Goal: Task Accomplishment & Management: Use online tool/utility

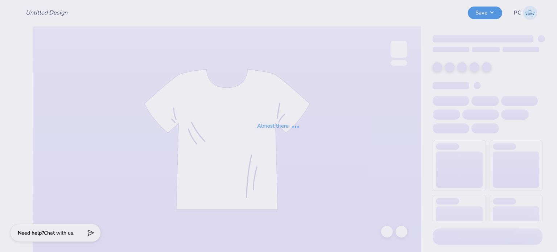
type input "Phi Sigma Sigma Parent's Weekend Merch"
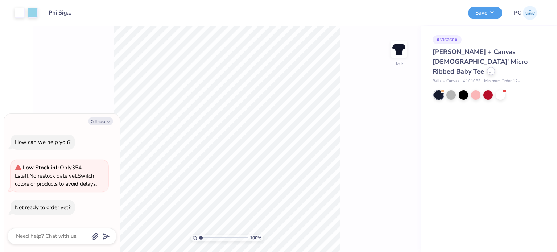
click at [489, 69] on icon at bounding box center [491, 71] width 4 height 4
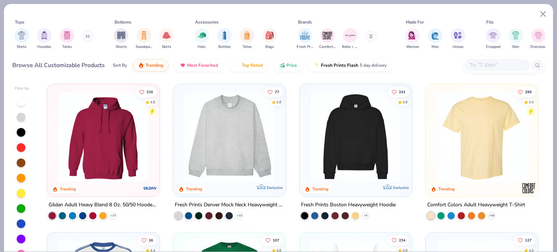
type textarea "x"
click at [481, 69] on input "text" at bounding box center [497, 65] width 56 height 8
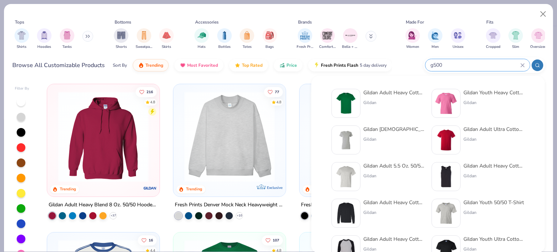
type input "g500"
click at [351, 106] on img at bounding box center [346, 103] width 22 height 22
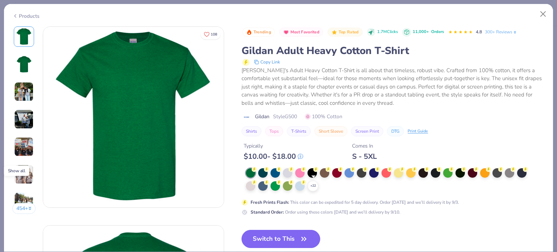
click at [0, 0] on icon at bounding box center [0, 0] width 0 height 0
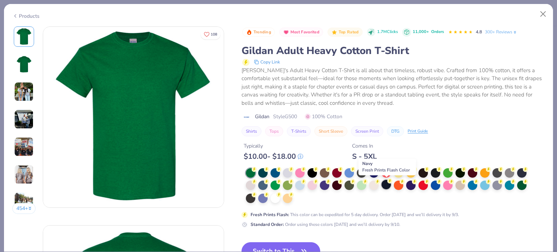
click at [386, 185] on div at bounding box center [386, 184] width 9 height 9
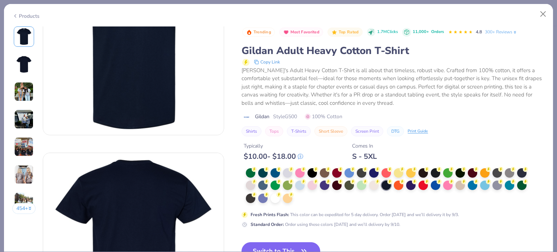
scroll to position [145, 0]
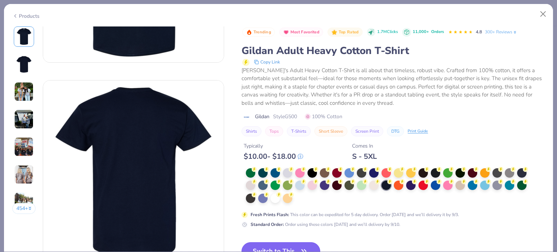
click at [285, 242] on button "Switch to This" at bounding box center [281, 251] width 79 height 18
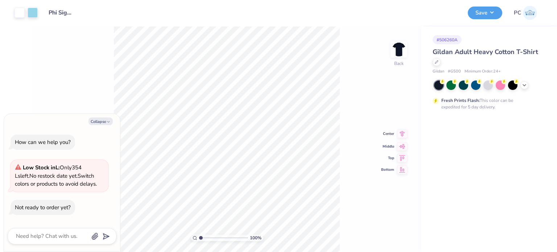
click at [402, 135] on icon at bounding box center [402, 134] width 5 height 6
click at [401, 128] on icon at bounding box center [402, 128] width 10 height 9
click at [493, 9] on button "Save" at bounding box center [485, 11] width 34 height 13
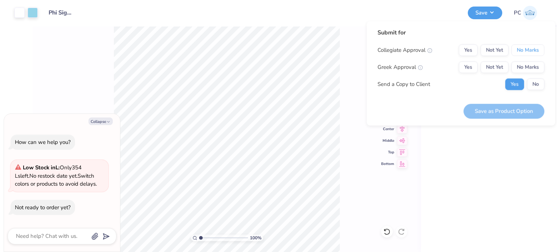
click at [523, 50] on button "No Marks" at bounding box center [527, 50] width 33 height 12
click at [536, 71] on button "No Marks" at bounding box center [527, 67] width 33 height 12
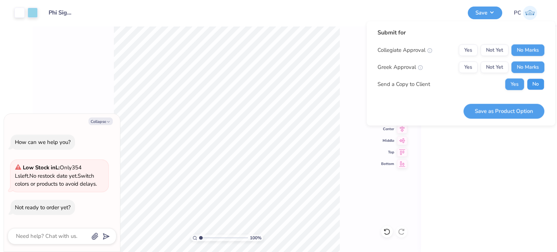
click at [536, 80] on button "No" at bounding box center [535, 84] width 17 height 12
click at [510, 113] on button "Save as Product Option" at bounding box center [504, 111] width 81 height 15
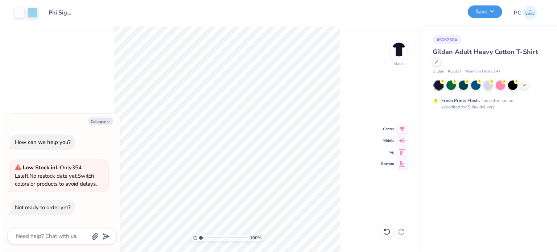
click at [494, 12] on button "Save" at bounding box center [485, 11] width 34 height 13
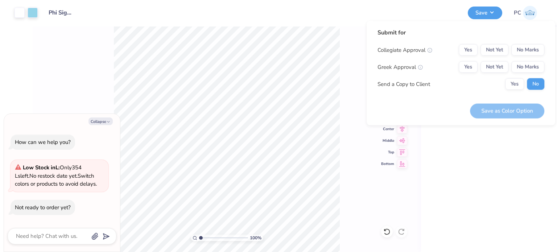
click at [539, 58] on div "Collegiate Approval Yes Not Yet No Marks Greek Approval Yes Not Yet No Marks Se…" at bounding box center [461, 67] width 167 height 46
click at [537, 68] on button "No Marks" at bounding box center [527, 67] width 33 height 12
click at [533, 53] on button "No Marks" at bounding box center [527, 50] width 33 height 12
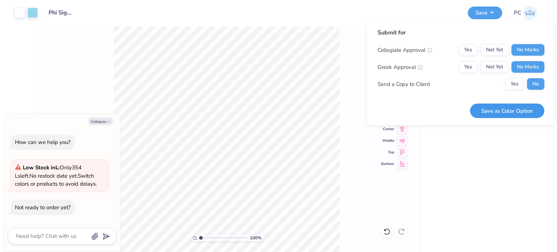
click at [523, 112] on button "Save as Color Option" at bounding box center [507, 110] width 74 height 15
type textarea "x"
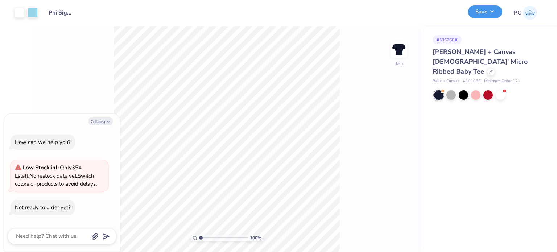
click at [491, 17] on button "Save" at bounding box center [485, 11] width 34 height 13
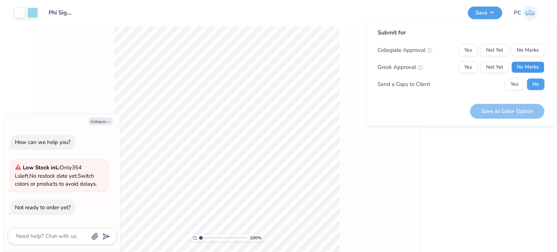
click at [532, 63] on button "No Marks" at bounding box center [527, 67] width 33 height 12
click at [525, 46] on button "No Marks" at bounding box center [527, 50] width 33 height 12
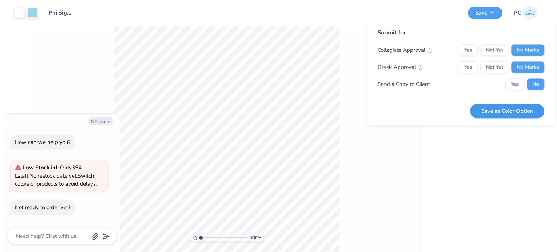
click at [504, 113] on button "Save as Color Option" at bounding box center [507, 111] width 74 height 15
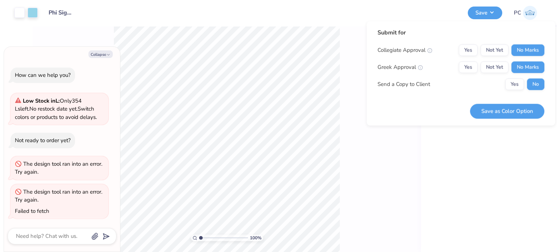
click at [350, 30] on div "100 % Back" at bounding box center [227, 139] width 388 height 226
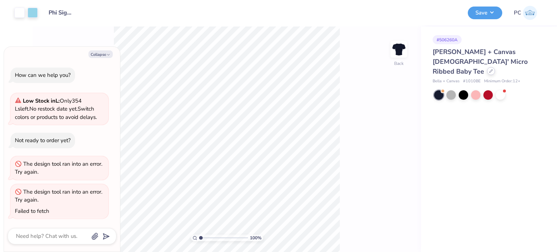
click at [489, 69] on icon at bounding box center [491, 71] width 4 height 4
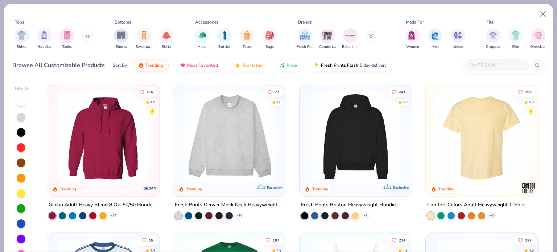
type textarea "x"
click at [485, 66] on input "text" at bounding box center [497, 65] width 56 height 8
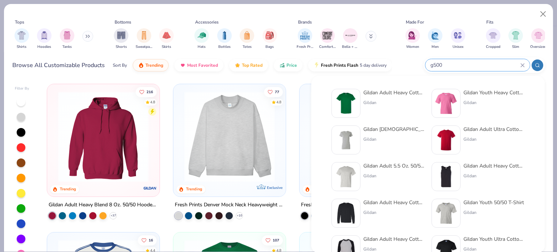
type input "g500"
click at [349, 99] on img at bounding box center [346, 103] width 22 height 22
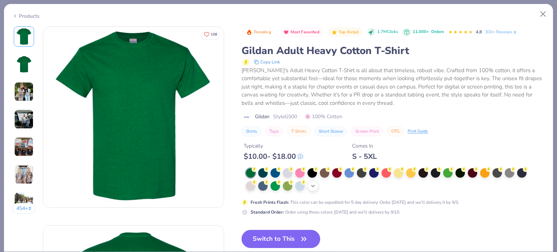
click at [312, 184] on icon at bounding box center [313, 186] width 6 height 6
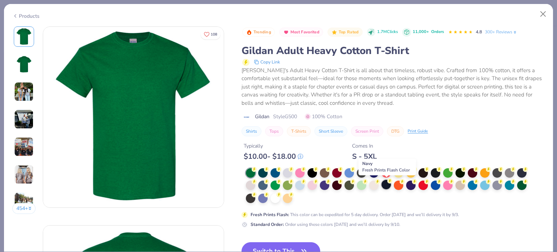
click at [386, 184] on div at bounding box center [386, 184] width 9 height 9
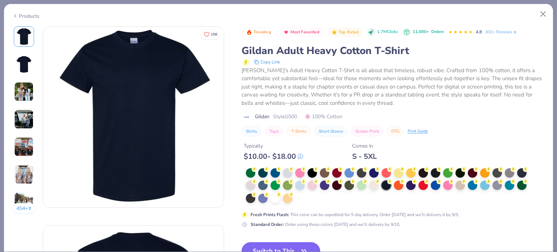
click at [290, 243] on button "Switch to This" at bounding box center [281, 251] width 79 height 18
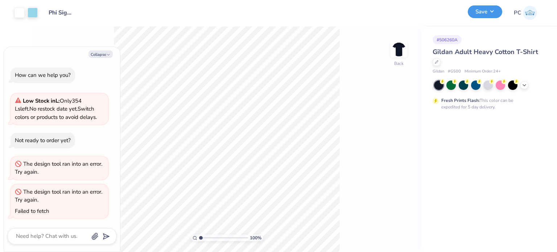
click at [477, 16] on button "Save" at bounding box center [485, 11] width 34 height 13
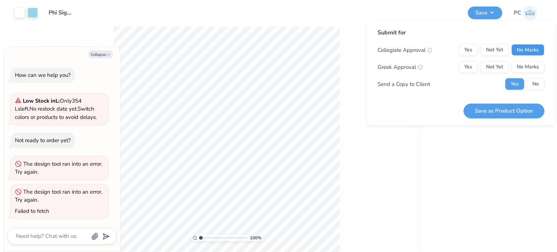
click at [518, 47] on button "No Marks" at bounding box center [527, 50] width 33 height 12
click at [526, 62] on button "No Marks" at bounding box center [527, 67] width 33 height 12
click at [533, 79] on button "No" at bounding box center [535, 84] width 17 height 12
click at [526, 106] on button "Save as Product Option" at bounding box center [504, 110] width 81 height 15
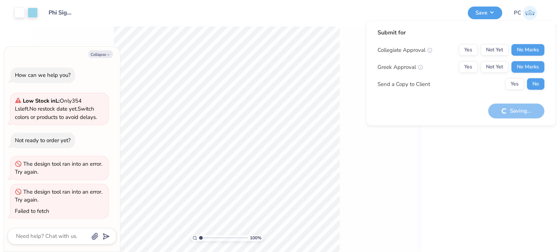
type textarea "x"
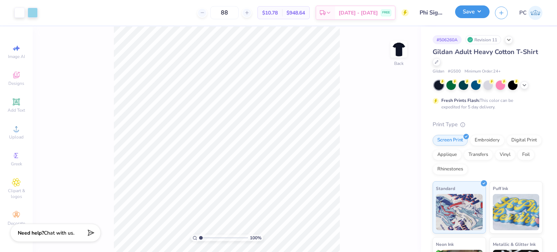
click at [480, 12] on button "Save" at bounding box center [472, 11] width 34 height 13
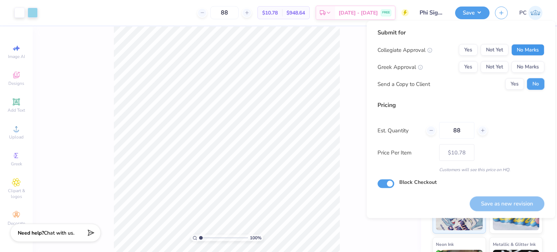
click at [530, 49] on button "No Marks" at bounding box center [527, 50] width 33 height 12
click at [466, 63] on button "Yes" at bounding box center [468, 67] width 19 height 12
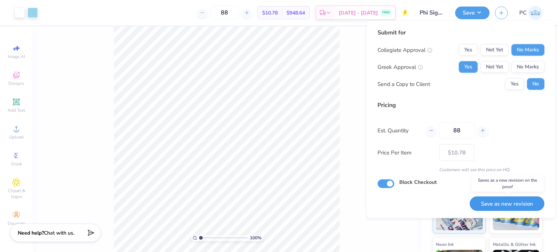
click at [534, 201] on button "Save as new revision" at bounding box center [507, 203] width 75 height 15
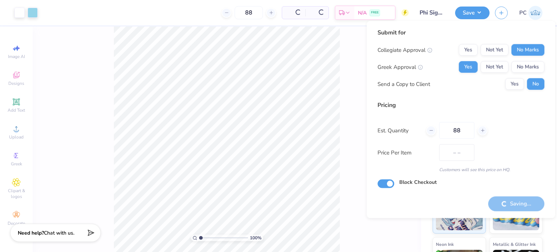
type input "$10.78"
drag, startPoint x: 459, startPoint y: 130, endPoint x: 449, endPoint y: 130, distance: 10.2
click at [449, 130] on input "88" at bounding box center [456, 130] width 35 height 17
type input "60"
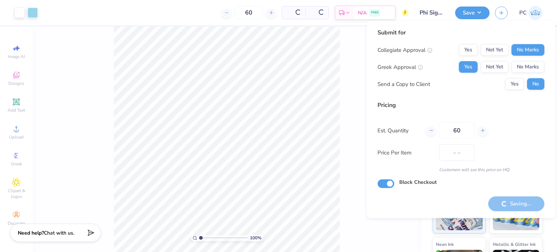
type input "$11.96"
drag, startPoint x: 461, startPoint y: 131, endPoint x: 448, endPoint y: 131, distance: 13.1
click at [448, 131] on input "60" at bounding box center [456, 130] width 35 height 17
type input "60"
click at [464, 112] on div "Pricing Est. Quantity 60 Price Per Item $11.96 Customers will see this price on…" at bounding box center [461, 137] width 167 height 72
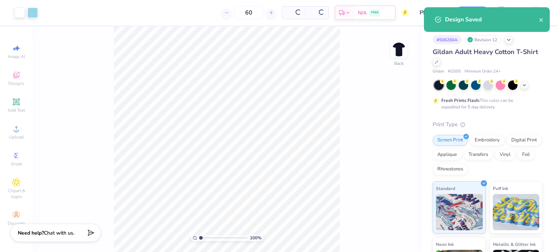
type input "– –"
click at [438, 62] on icon at bounding box center [437, 61] width 4 height 4
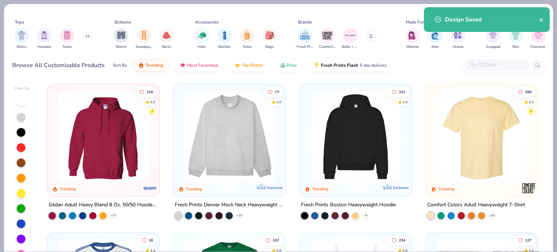
click at [481, 65] on input "text" at bounding box center [497, 65] width 56 height 8
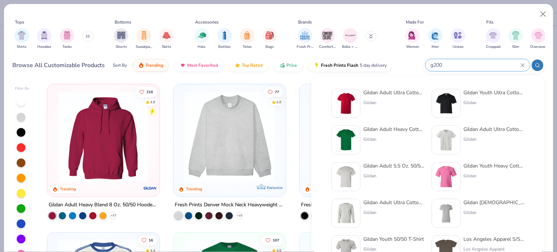
type input "g200"
click at [349, 102] on img at bounding box center [346, 103] width 22 height 22
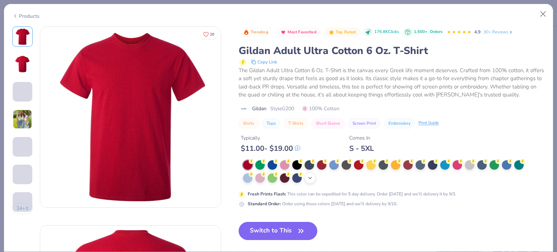
click at [310, 181] on icon at bounding box center [310, 178] width 6 height 6
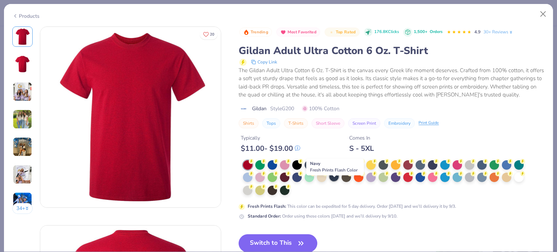
click at [333, 181] on div at bounding box center [333, 176] width 9 height 9
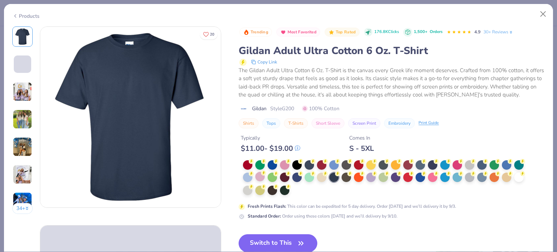
scroll to position [73, 0]
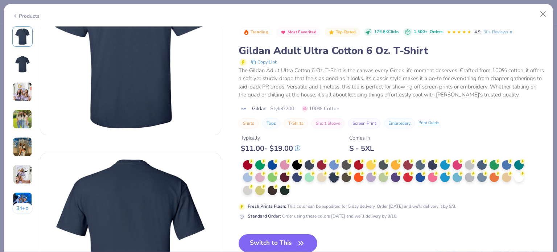
click at [277, 241] on div "Trending Most Favorited Top Rated 176.8K Clicks 1,500+ Orders 4.9 30+ Reviews G…" at bounding box center [392, 179] width 306 height 306
click at [276, 244] on button "Switch to This" at bounding box center [278, 243] width 79 height 18
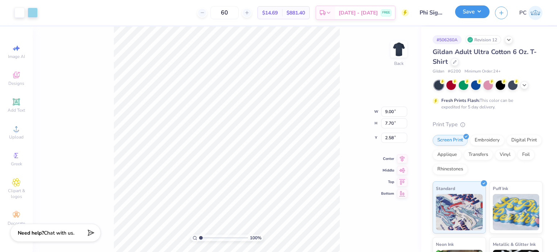
click at [477, 7] on button "Save" at bounding box center [472, 11] width 34 height 13
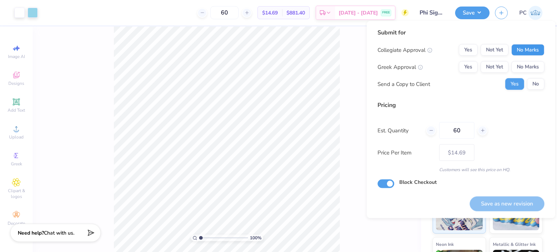
click at [515, 44] on button "No Marks" at bounding box center [527, 50] width 33 height 12
click at [466, 71] on button "Yes" at bounding box center [468, 67] width 19 height 12
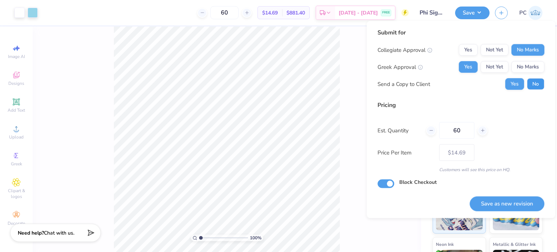
click at [535, 83] on button "No" at bounding box center [535, 84] width 17 height 12
click at [498, 209] on button "Save as new revision" at bounding box center [507, 203] width 75 height 15
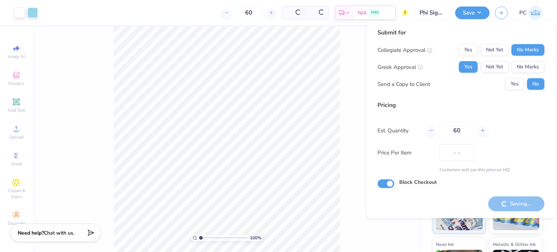
type input "$14.69"
